Goal: Task Accomplishment & Management: Manage account settings

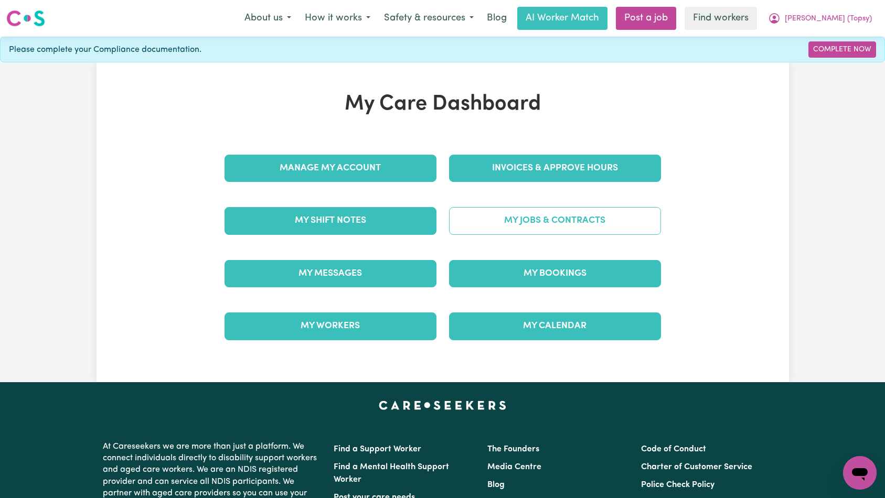
click at [558, 221] on link "My Jobs & Contracts" at bounding box center [555, 220] width 212 height 27
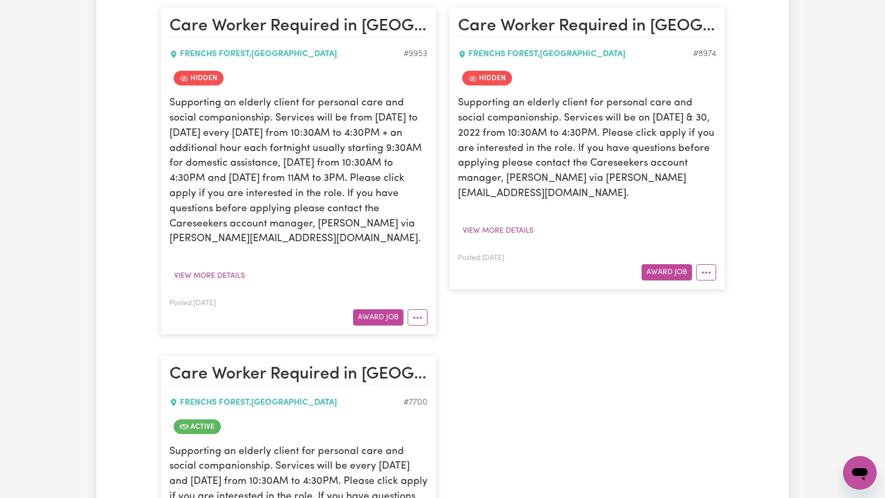
scroll to position [1296, 0]
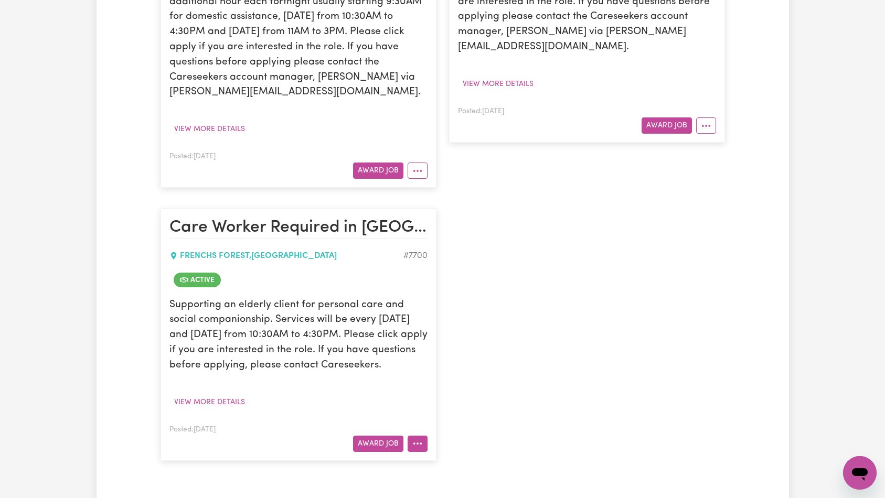
click at [424, 436] on button "More options" at bounding box center [417, 444] width 20 height 16
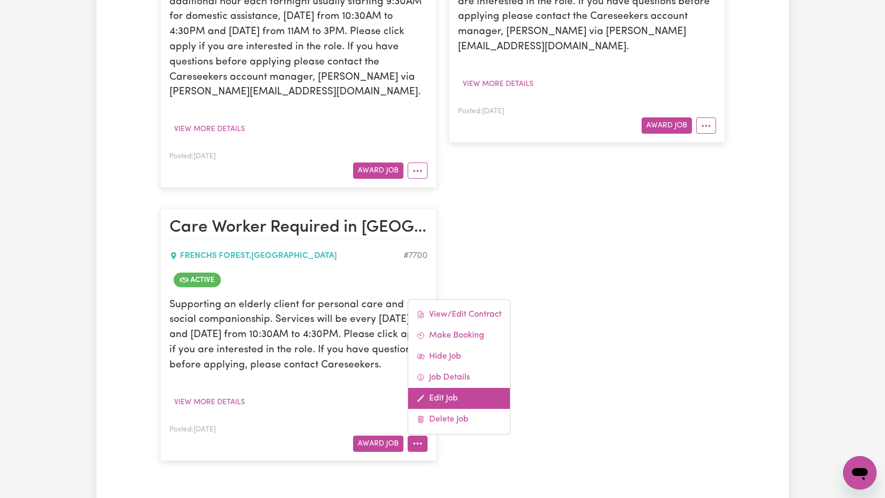
click at [460, 388] on link "Edit Job" at bounding box center [459, 398] width 102 height 21
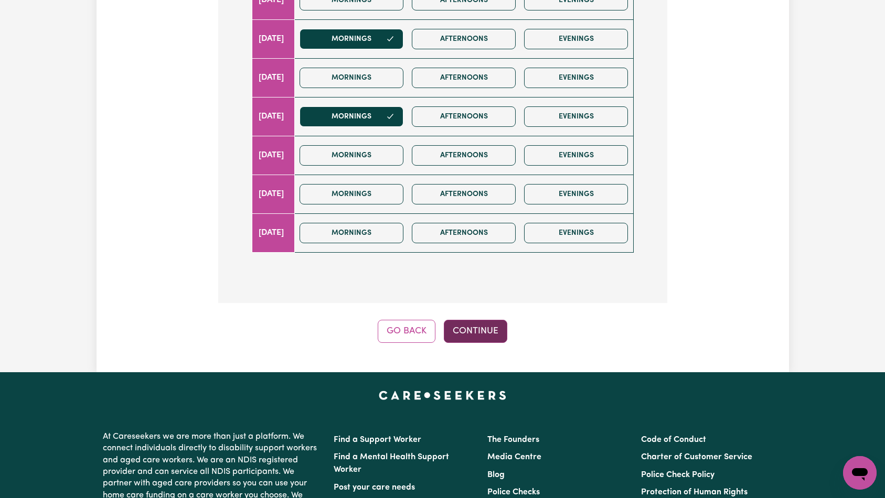
click at [479, 320] on button "Continue" at bounding box center [475, 331] width 63 height 23
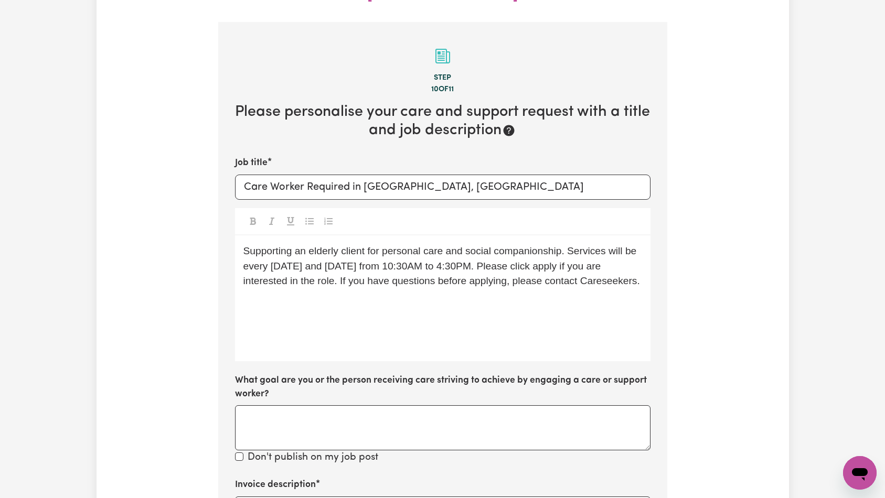
scroll to position [416, 0]
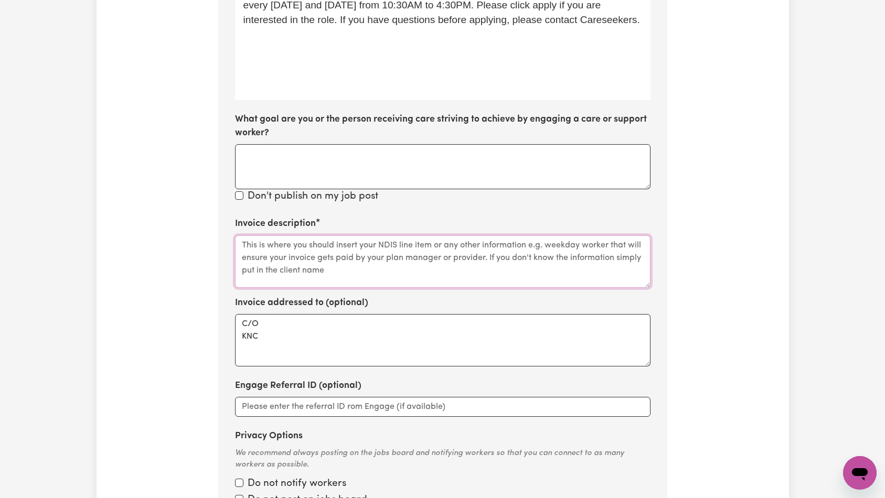
click at [431, 240] on textarea "Invoice description" at bounding box center [442, 261] width 415 height 52
paste textarea "Domestic support and Social Support"
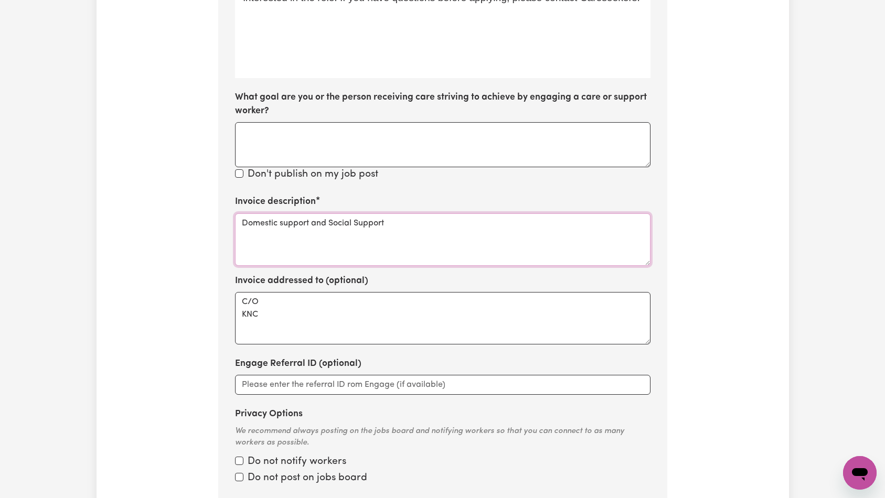
scroll to position [869, 0]
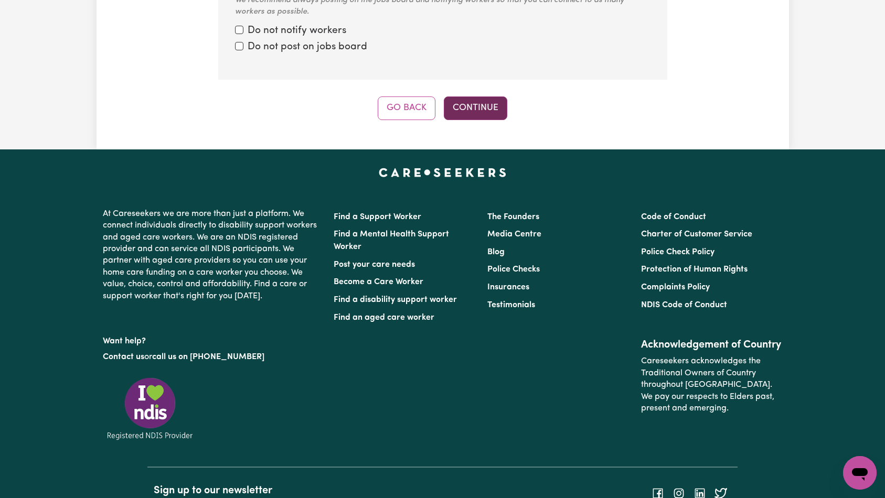
type textarea "Domestic support and Social Support"
click at [460, 96] on button "Continue" at bounding box center [475, 107] width 63 height 23
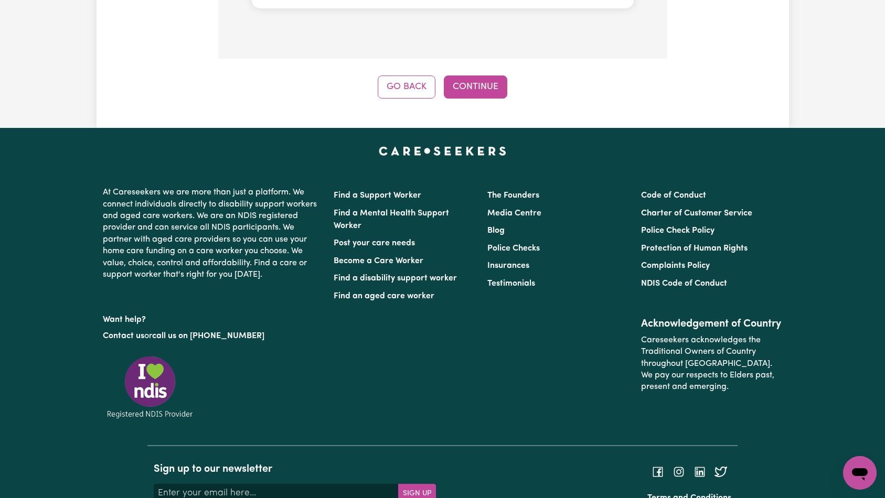
scroll to position [964, 0]
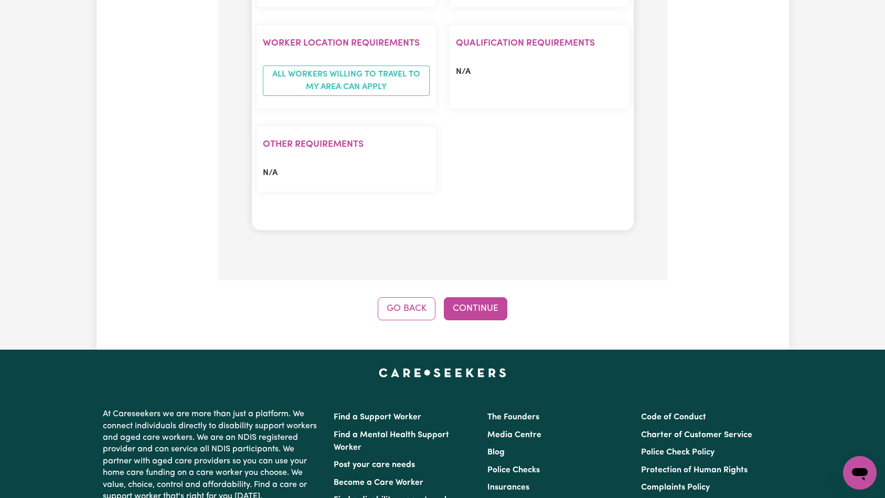
click at [476, 297] on button "Continue" at bounding box center [475, 308] width 63 height 23
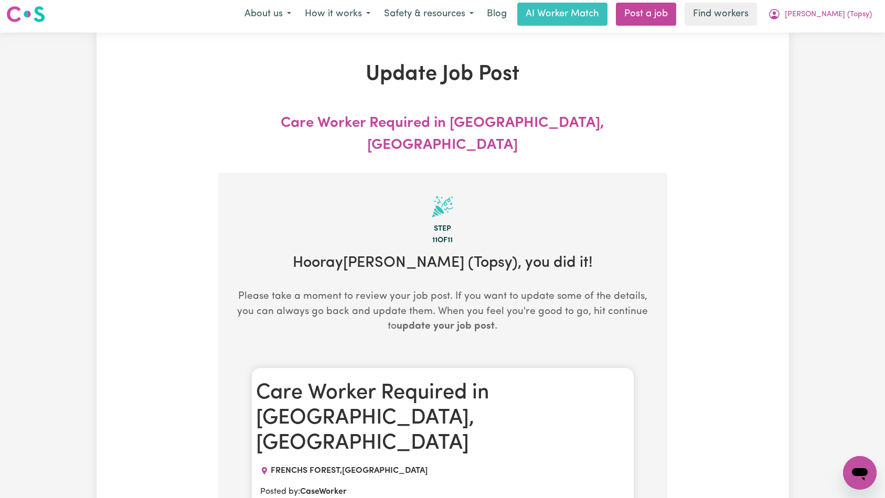
scroll to position [0, 0]
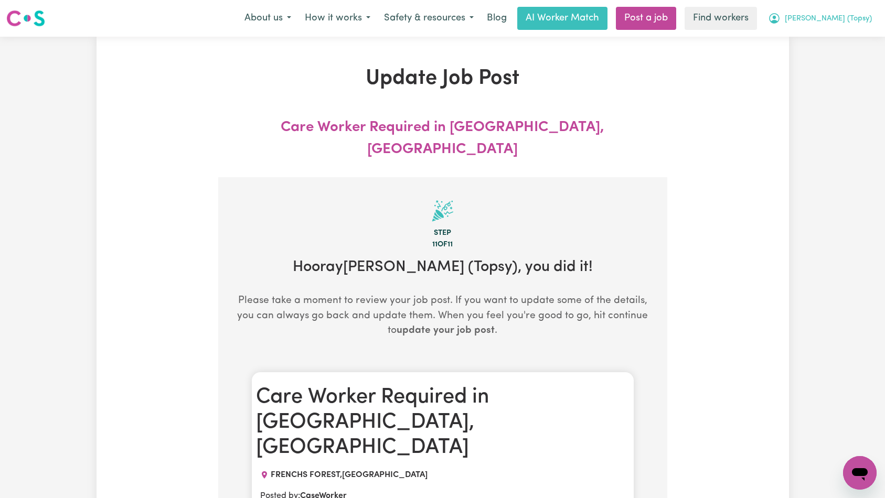
click at [845, 21] on span "[PERSON_NAME] (Topsy)" at bounding box center [828, 19] width 87 height 12
click at [843, 60] on link "Logout" at bounding box center [836, 60] width 83 height 20
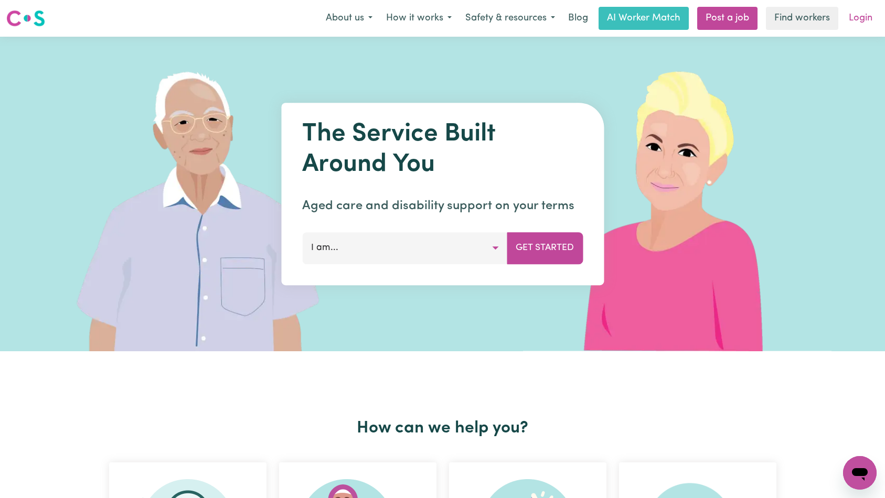
click at [854, 14] on link "Login" at bounding box center [860, 18] width 36 height 23
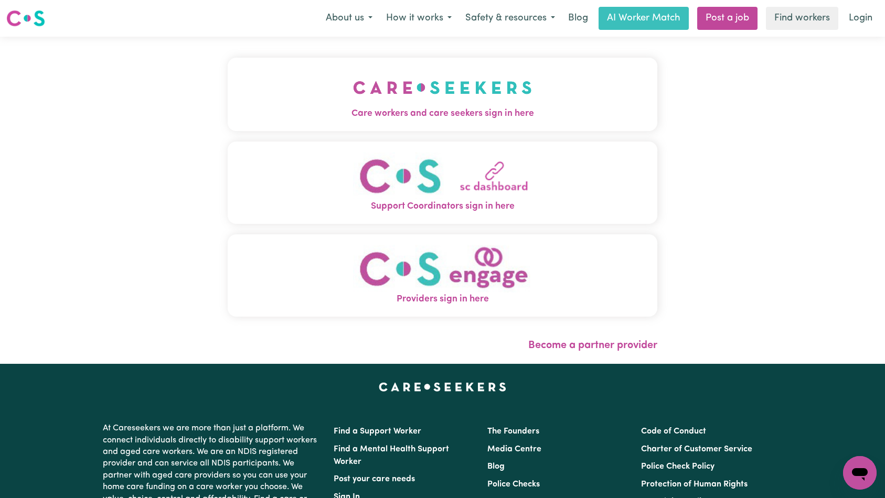
click at [131, 47] on div "Care workers and care seekers sign in here Support Coordinators sign in here Pr…" at bounding box center [442, 200] width 885 height 327
click at [366, 96] on img "Care workers and care seekers sign in here" at bounding box center [442, 87] width 179 height 39
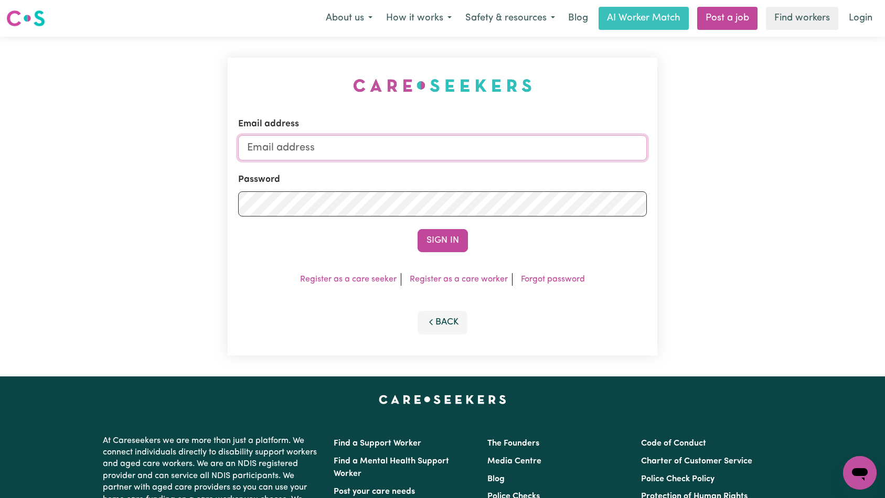
click at [426, 138] on input "Email address" at bounding box center [442, 147] width 409 height 25
paste input "[EMAIL_ADDRESS][DOMAIN_NAME]"
type input "[EMAIL_ADDRESS][DOMAIN_NAME]"
click at [434, 241] on button "Sign In" at bounding box center [442, 240] width 50 height 23
